Goal: Register for event/course

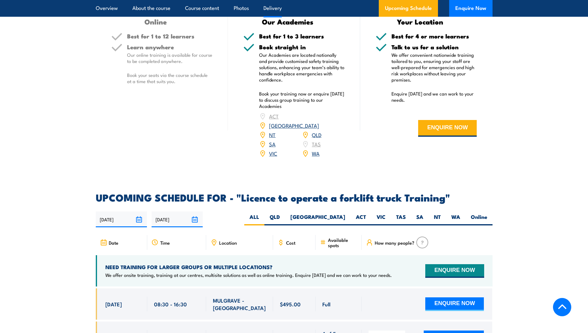
scroll to position [875, 0]
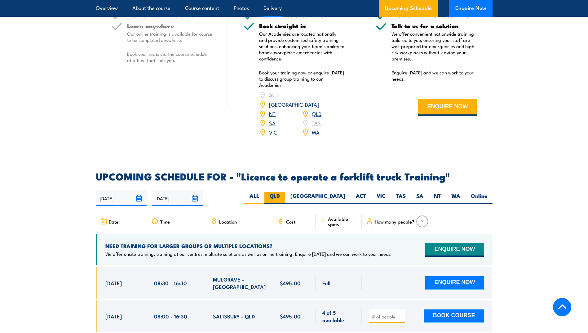
click at [285, 192] on label "QLD" at bounding box center [274, 198] width 21 height 12
click at [284, 192] on input "QLD" at bounding box center [282, 194] width 4 height 4
radio input "true"
